Goal: Transaction & Acquisition: Purchase product/service

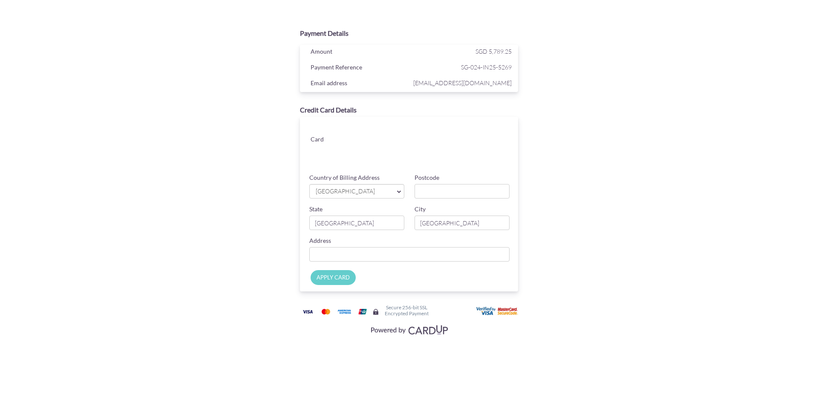
click at [361, 189] on span "[GEOGRAPHIC_DATA]" at bounding box center [352, 191] width 75 height 9
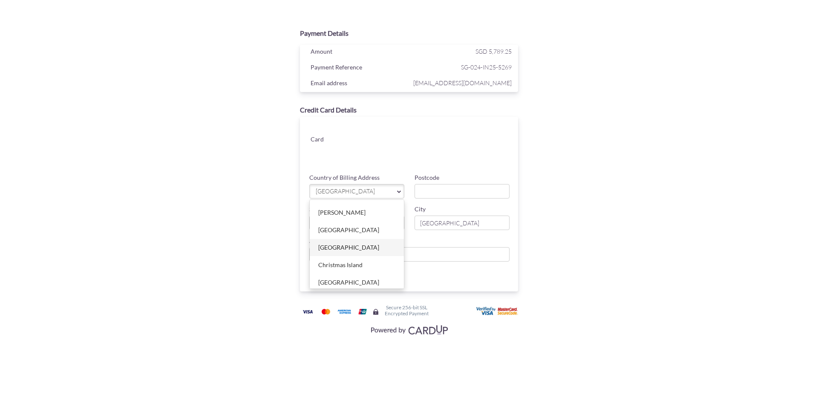
click at [334, 246] on link "[GEOGRAPHIC_DATA]" at bounding box center [357, 247] width 94 height 17
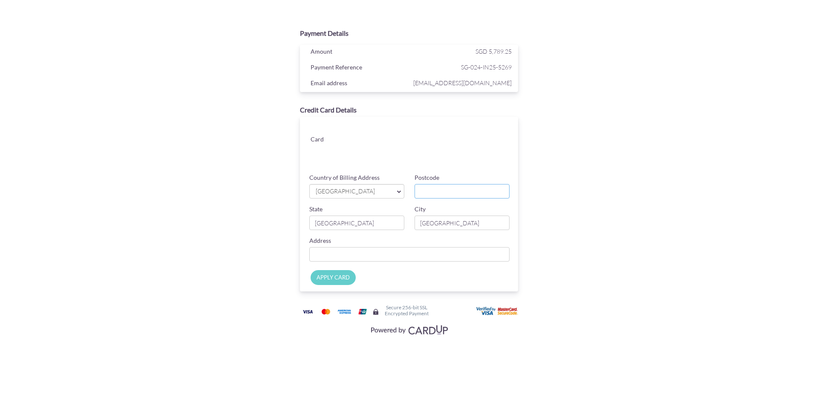
click at [437, 194] on input "Postcode" at bounding box center [461, 191] width 95 height 14
type input "510800"
click at [375, 226] on input "[GEOGRAPHIC_DATA]" at bounding box center [356, 223] width 95 height 14
drag, startPoint x: 377, startPoint y: 226, endPoint x: 312, endPoint y: 227, distance: 64.3
click at [312, 227] on input "[GEOGRAPHIC_DATA]" at bounding box center [356, 223] width 95 height 14
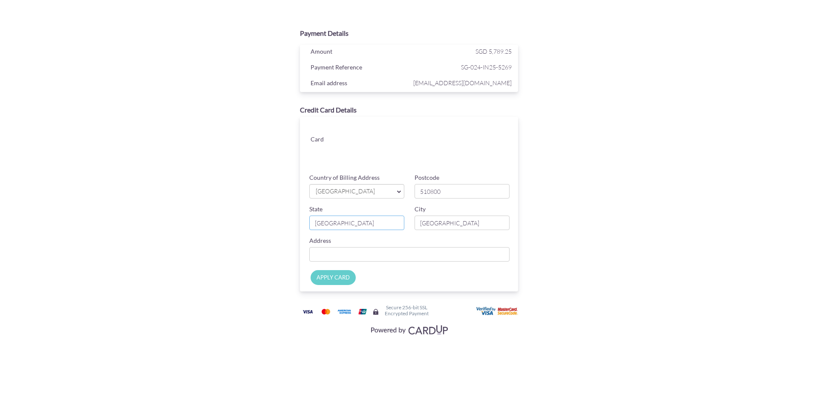
type input "g"
type input "[GEOGRAPHIC_DATA]"
click at [445, 228] on input "[GEOGRAPHIC_DATA]" at bounding box center [461, 223] width 95 height 14
type input "S"
type input "[GEOGRAPHIC_DATA]"
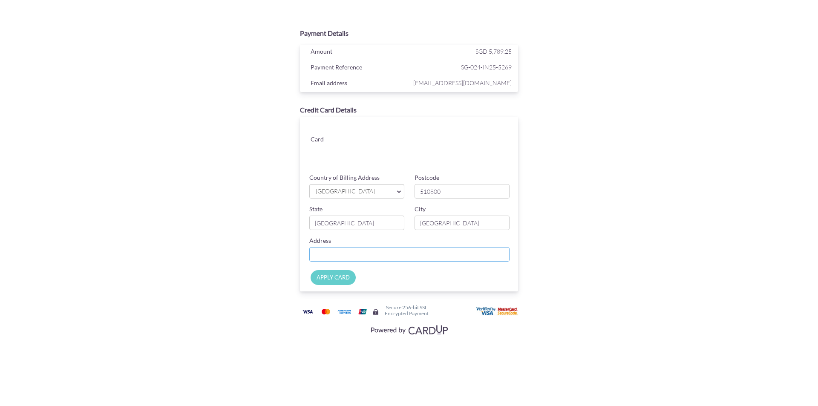
click at [373, 251] on input "Country of Billing Address" at bounding box center [409, 254] width 200 height 14
type input "Fulijin Port City [STREET_ADDRESS]"
click at [328, 277] on input "APPLY CARD" at bounding box center [333, 277] width 45 height 15
type input "Applying..."
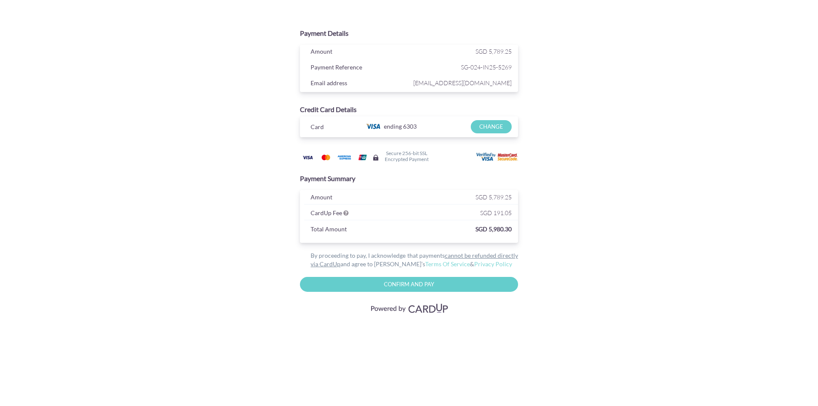
click at [390, 285] on input "Confirm and Pay" at bounding box center [409, 284] width 218 height 15
type input "Please wait..."
